Goal: Check status: Check status

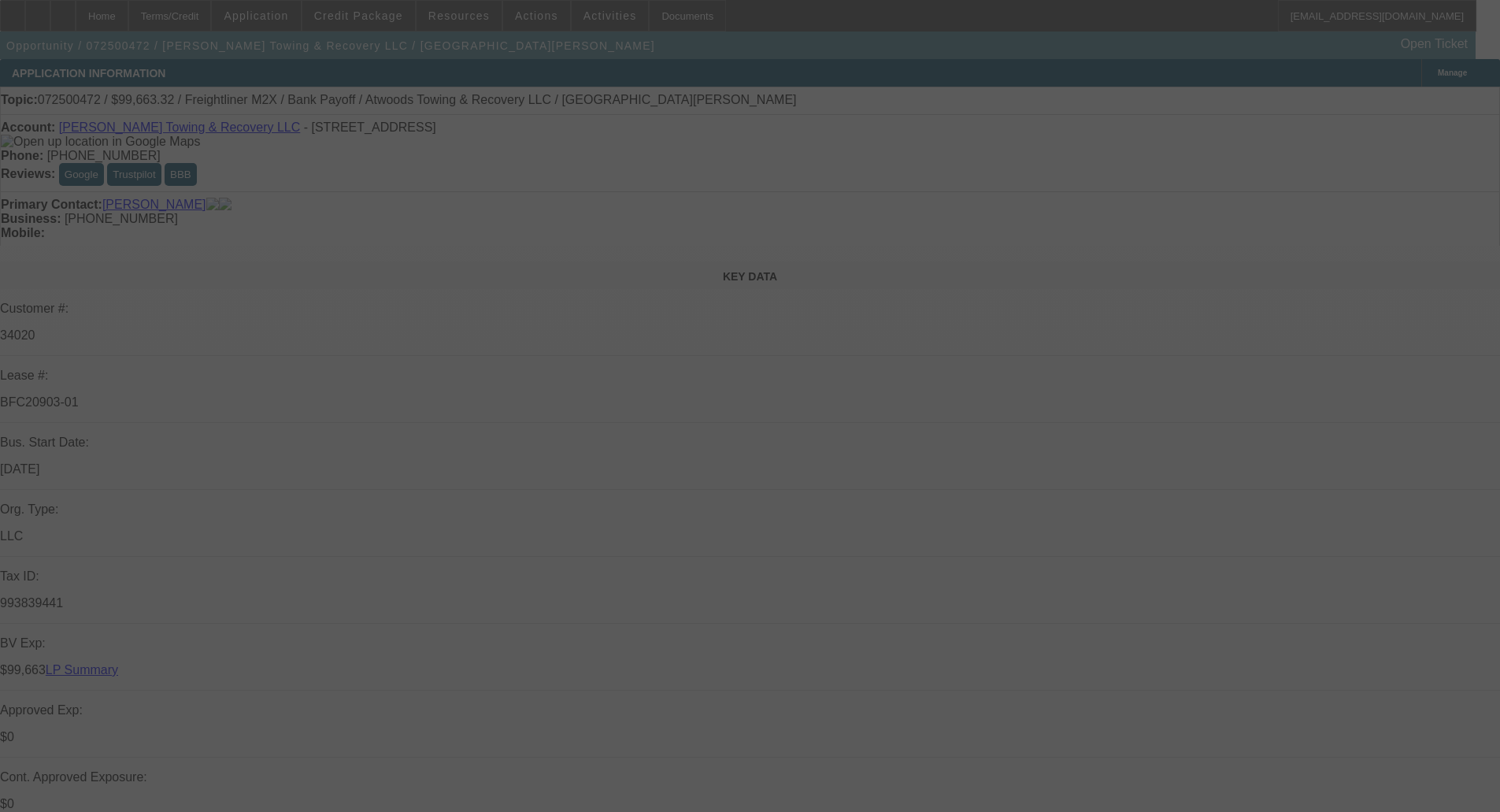
select select "0"
select select "2"
select select "0"
select select "6"
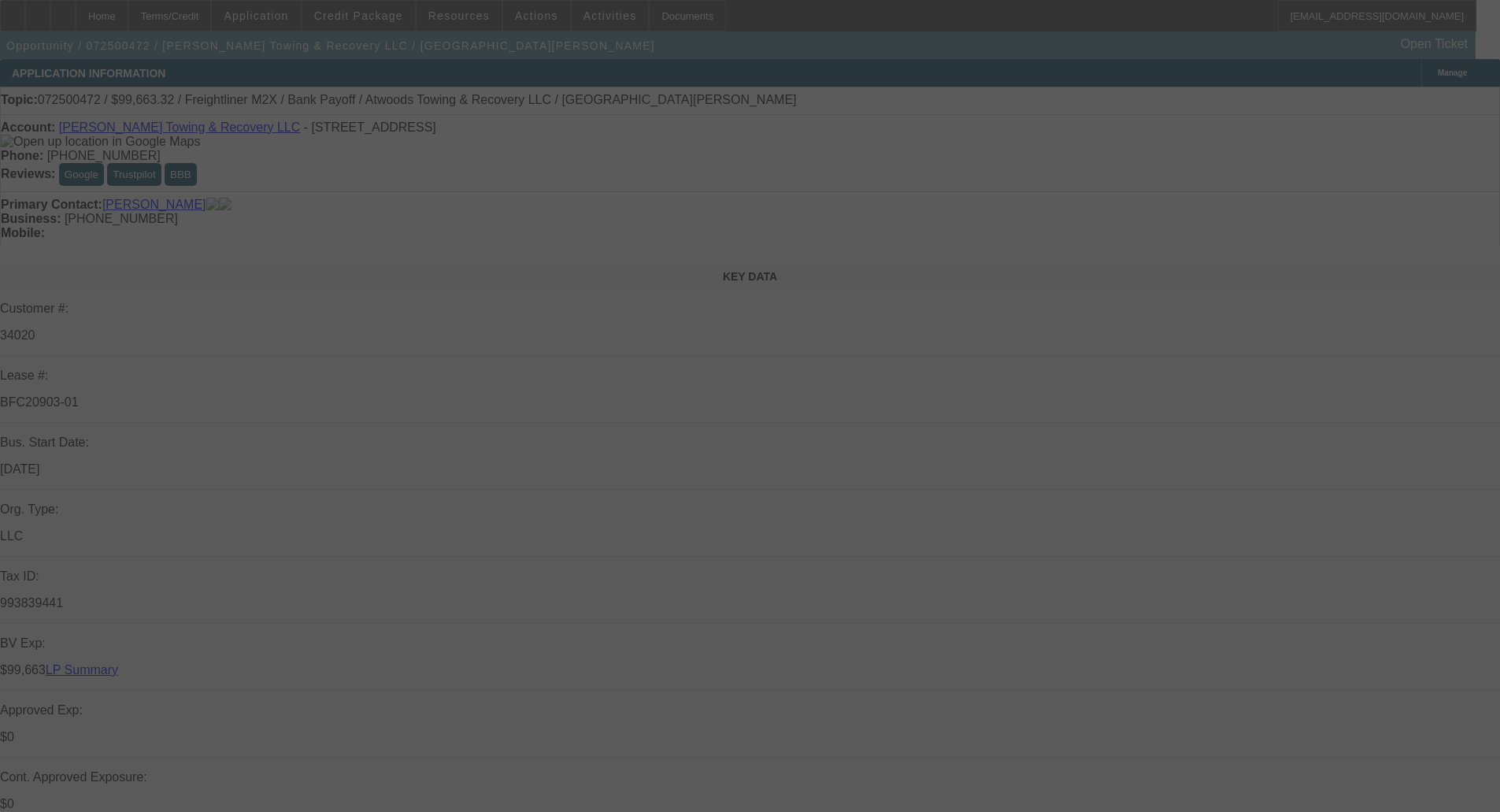
select select "0"
select select "6"
select select "0"
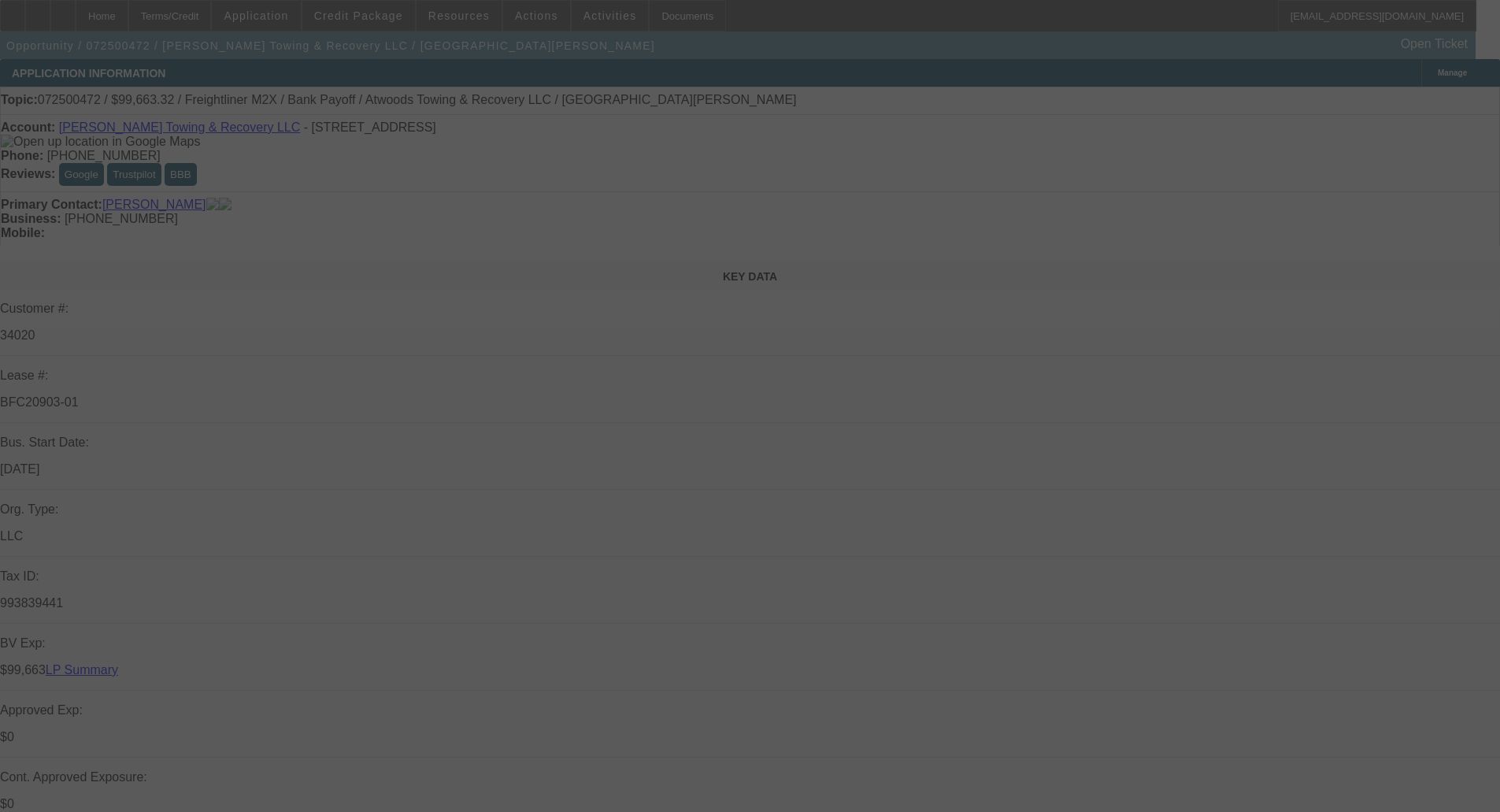
select select "0"
select select "6"
select select "0"
select select "2"
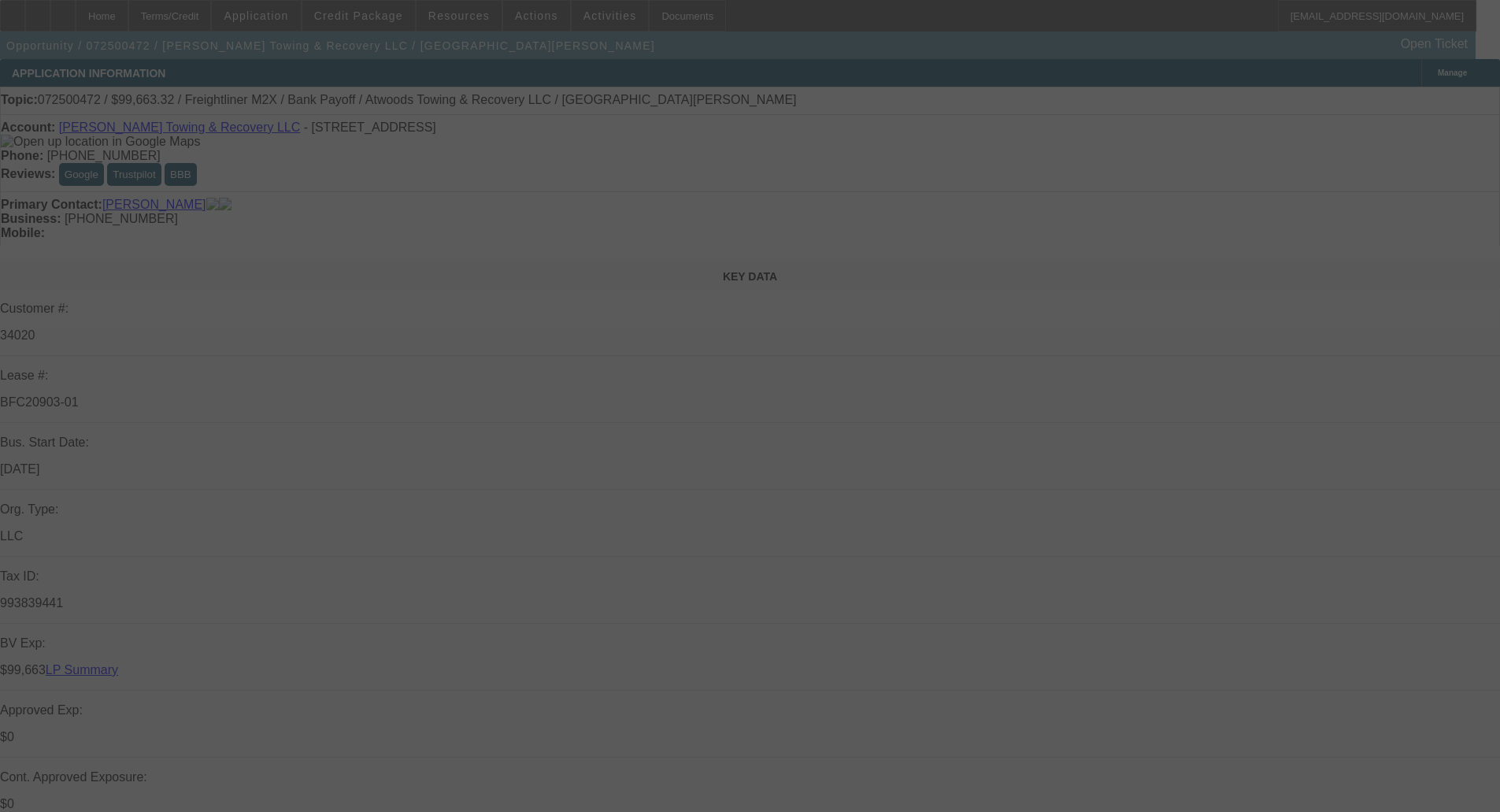
select select "2"
select select "0"
select select "6"
